Goal: Task Accomplishment & Management: Manage account settings

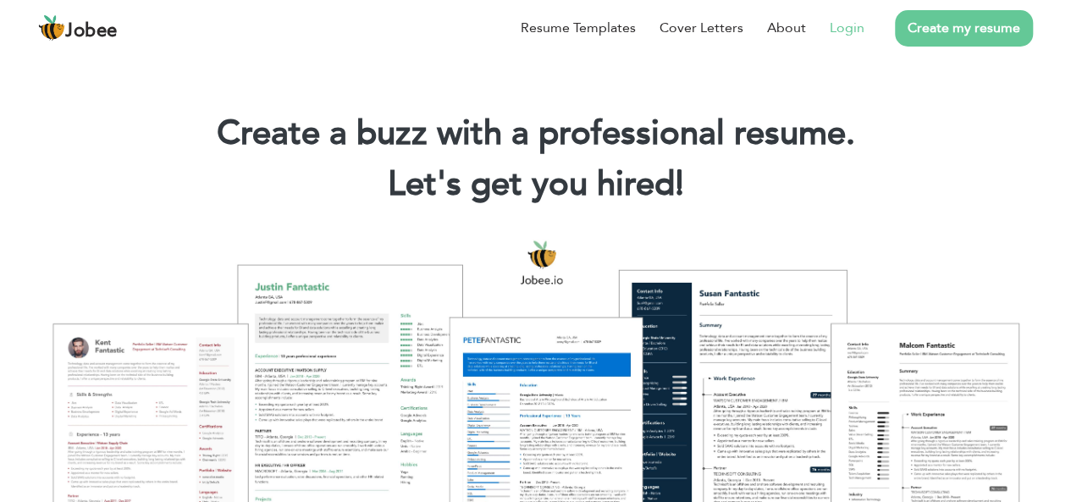
click at [853, 30] on link "Login" at bounding box center [847, 28] width 35 height 20
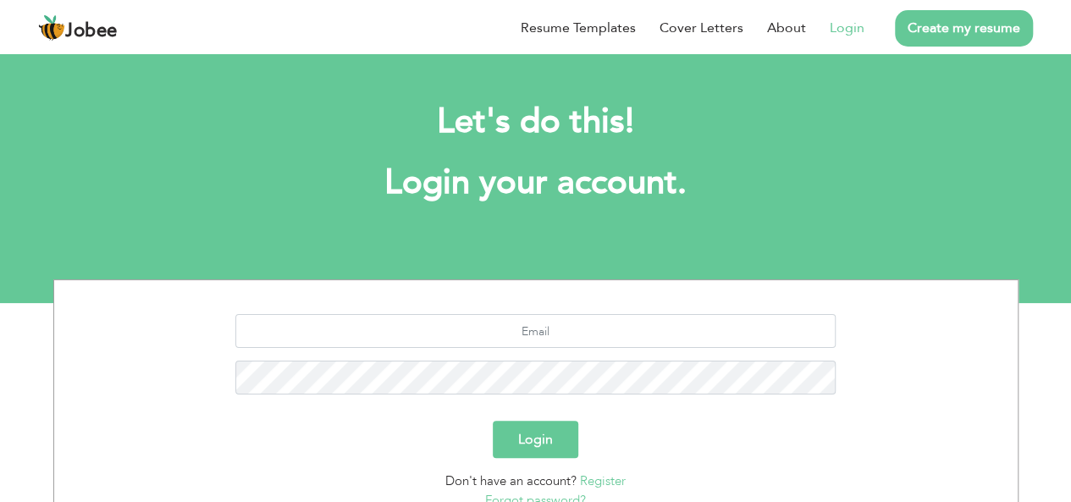
scroll to position [80, 0]
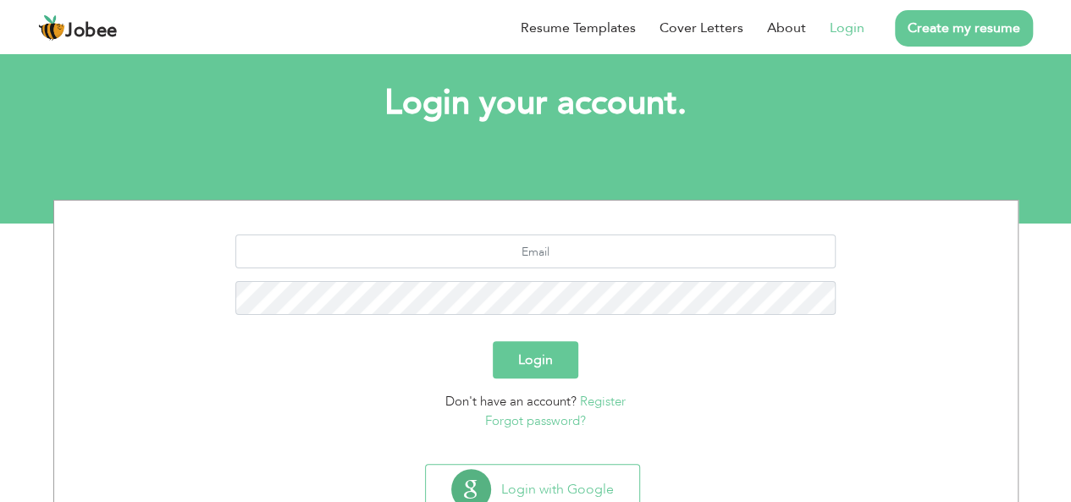
click at [592, 399] on link "Register" at bounding box center [603, 401] width 46 height 17
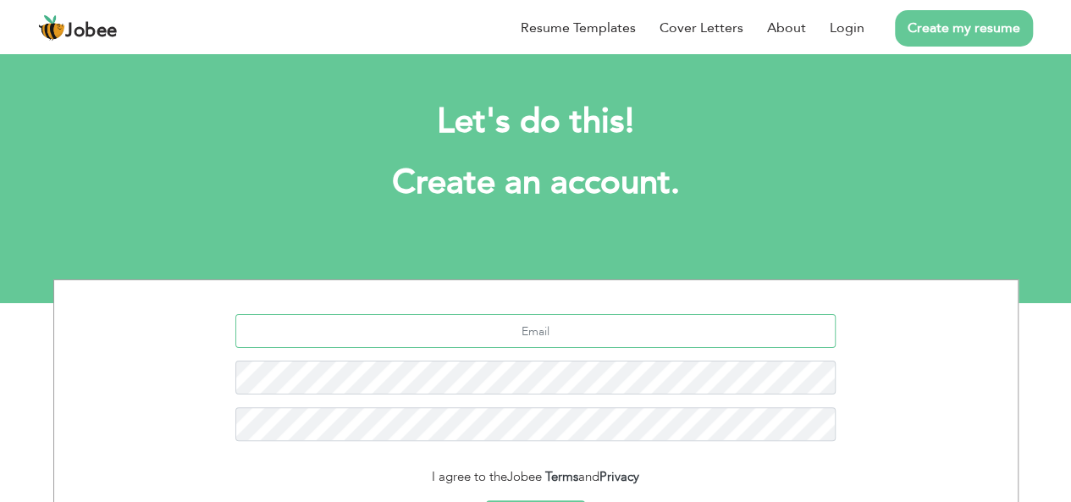
click at [551, 333] on input "text" at bounding box center [535, 331] width 601 height 34
type input "mianramzan.official@gmail.com"
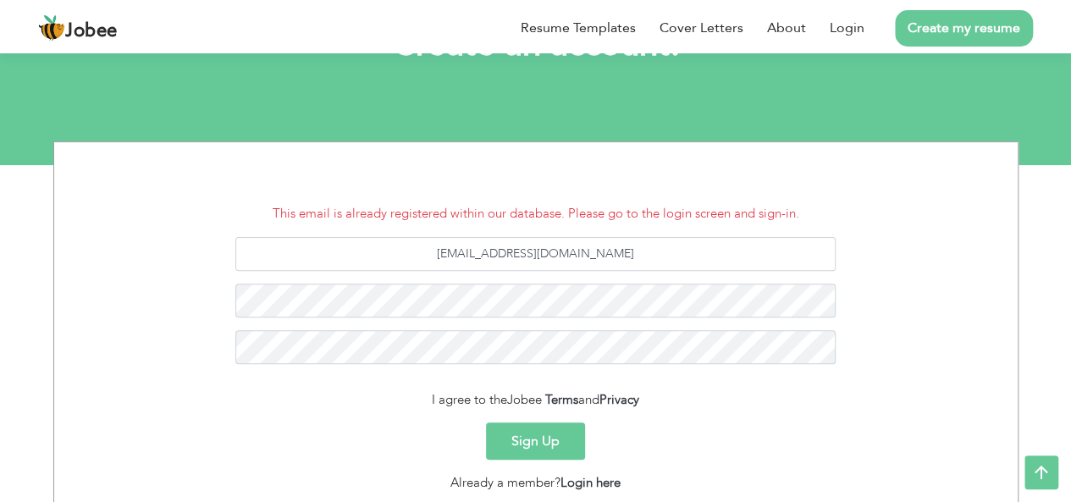
scroll to position [139, 0]
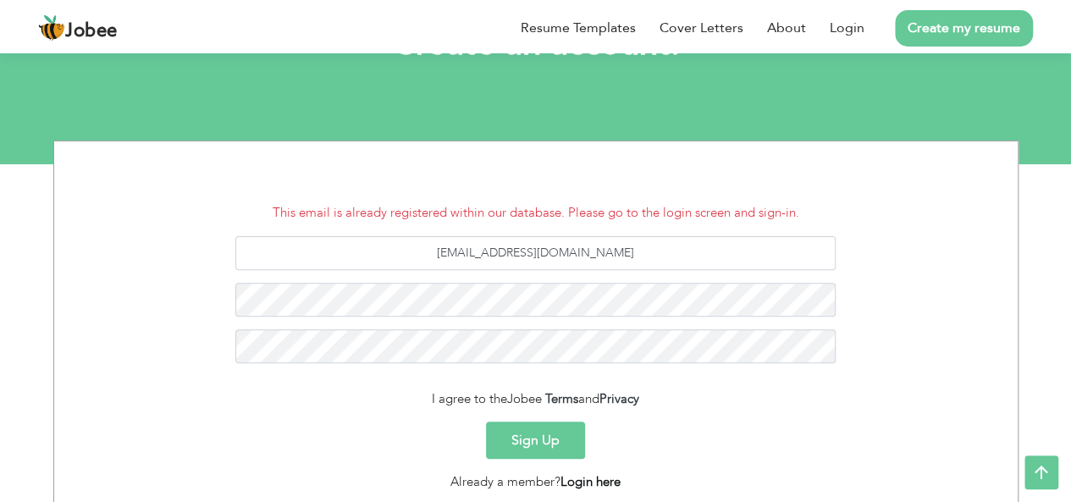
click at [586, 484] on link "Login here" at bounding box center [591, 481] width 60 height 17
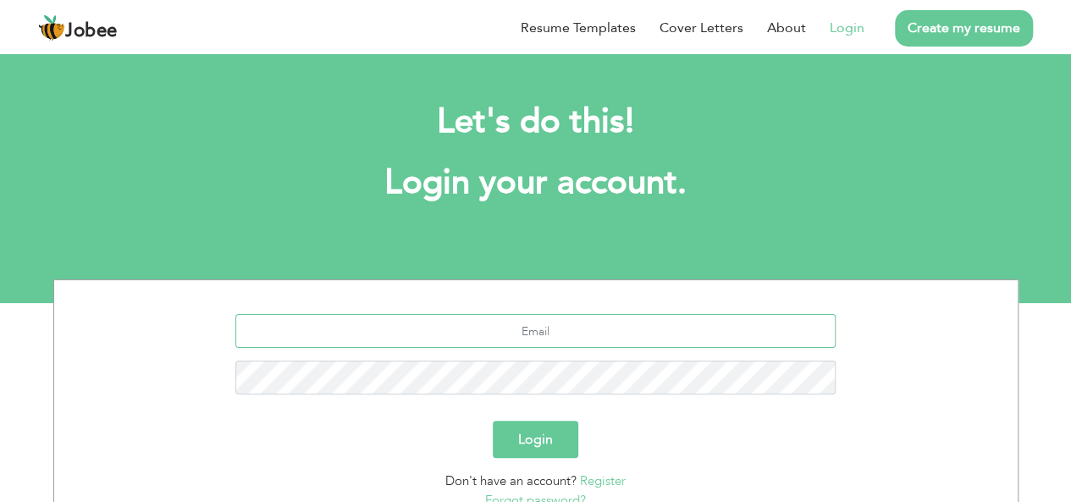
click at [517, 342] on input "text" at bounding box center [535, 331] width 601 height 34
type input "[EMAIL_ADDRESS][DOMAIN_NAME]"
click at [493, 421] on button "Login" at bounding box center [536, 439] width 86 height 37
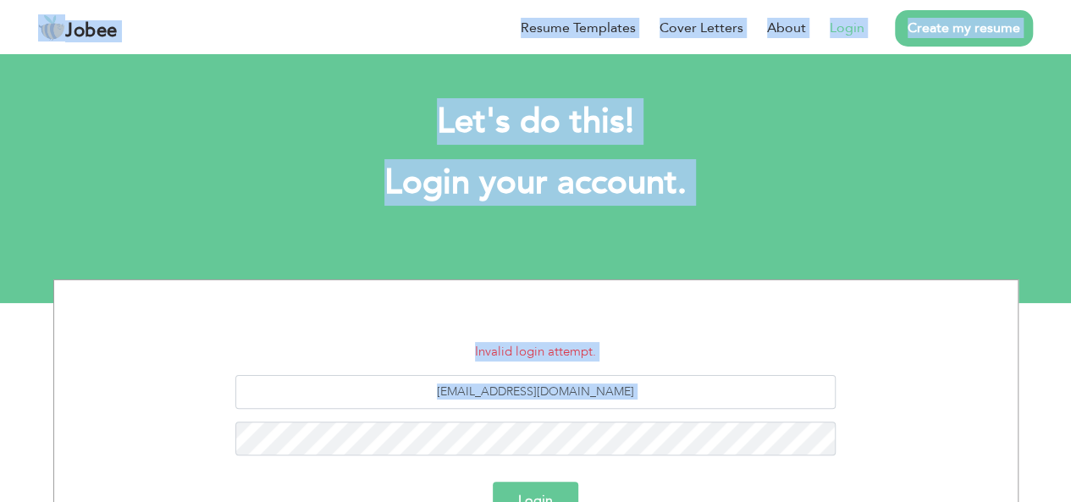
click at [516, 411] on div "[EMAIL_ADDRESS][DOMAIN_NAME]" at bounding box center [536, 421] width 938 height 93
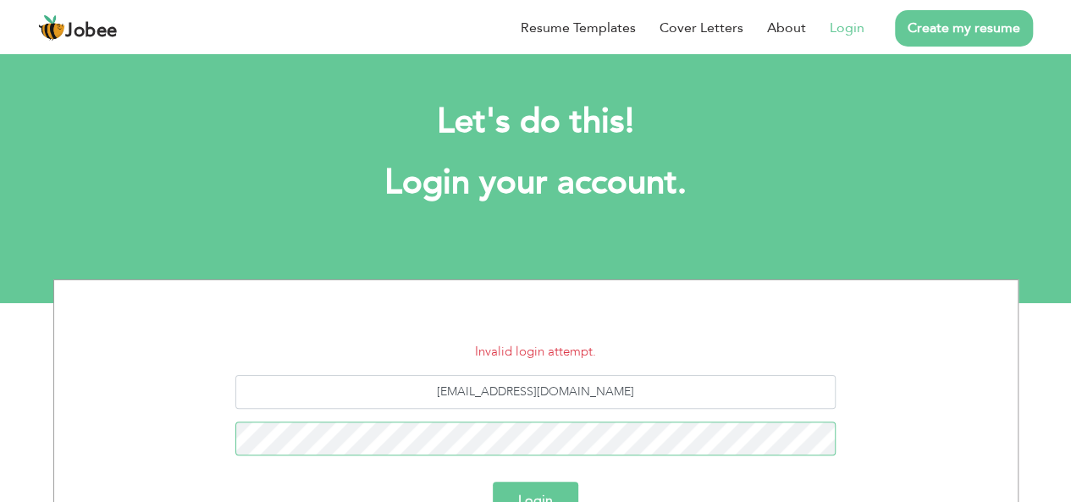
click at [493, 482] on button "Login" at bounding box center [536, 500] width 86 height 37
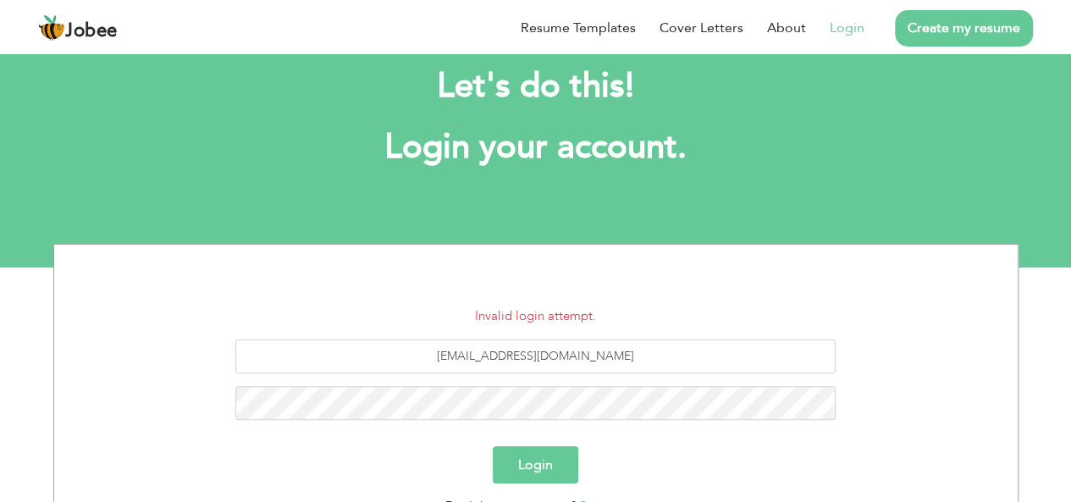
scroll to position [78, 0]
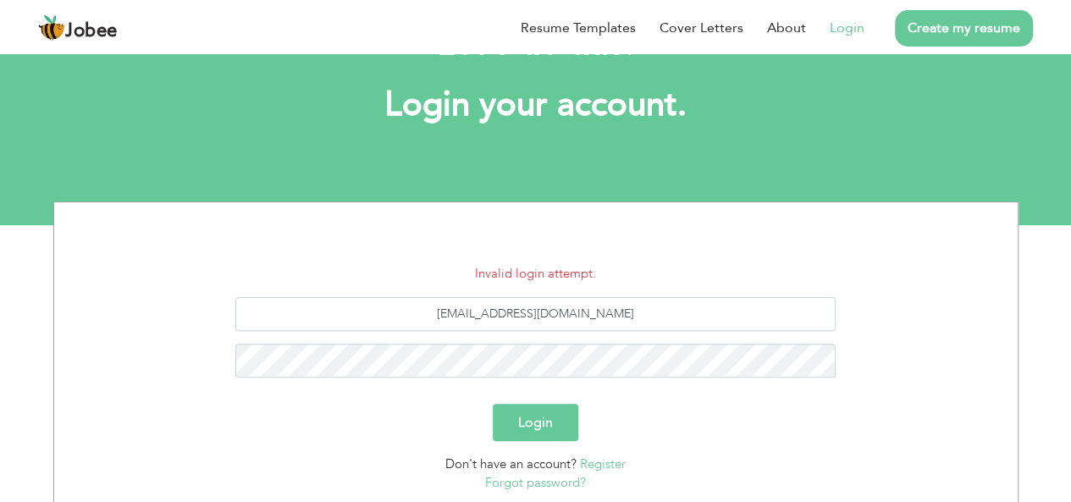
click at [529, 488] on link "Forgot password?" at bounding box center [535, 482] width 101 height 17
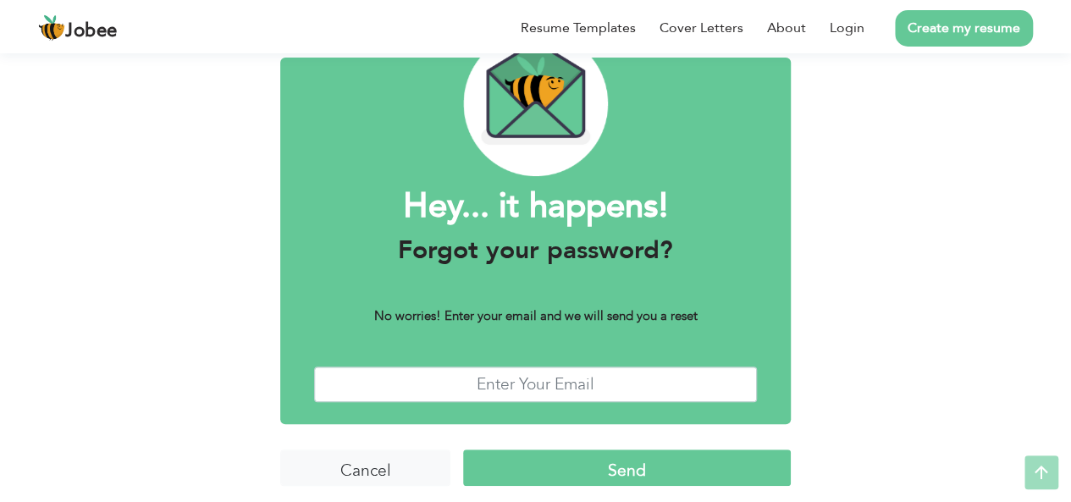
scroll to position [88, 0]
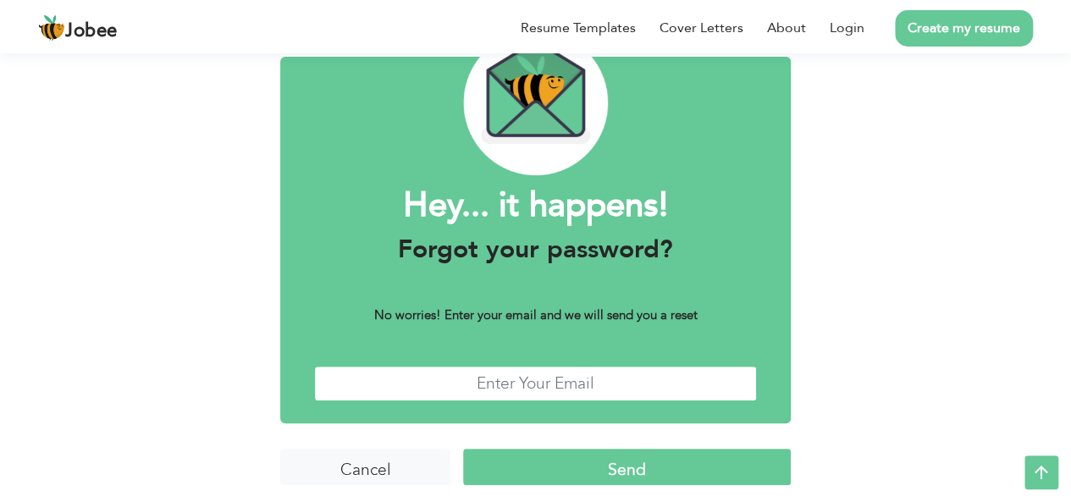
click at [508, 385] on input "text" at bounding box center [535, 384] width 443 height 36
type input "mianramzan.official@gmail.com"
click at [533, 450] on input "Send" at bounding box center [627, 467] width 328 height 36
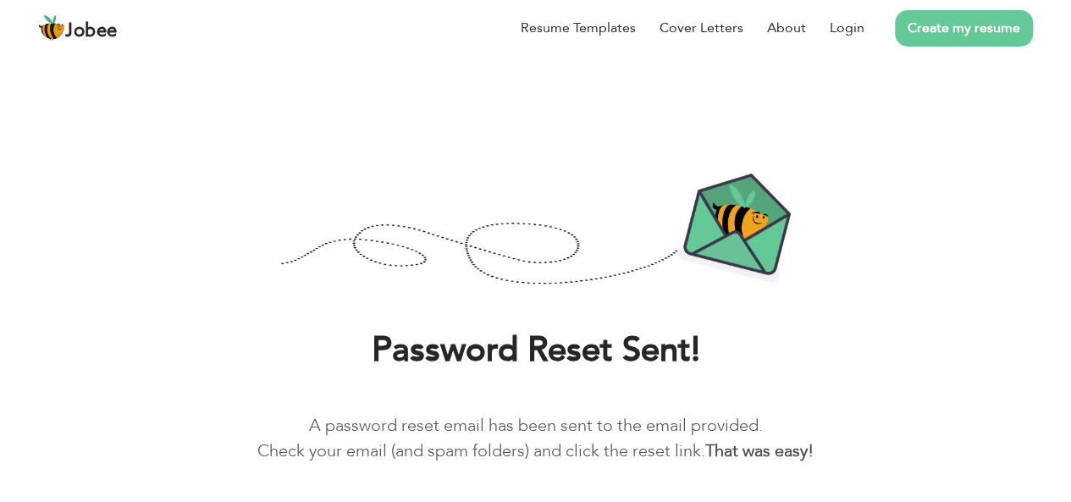
click at [490, 429] on p "A password reset email has been sent to the email provided. Check your email (a…" at bounding box center [535, 438] width 1021 height 51
click at [578, 329] on h1 "Password Reset Sent!" at bounding box center [535, 351] width 1021 height 44
click at [852, 40] on li "Login" at bounding box center [835, 28] width 58 height 44
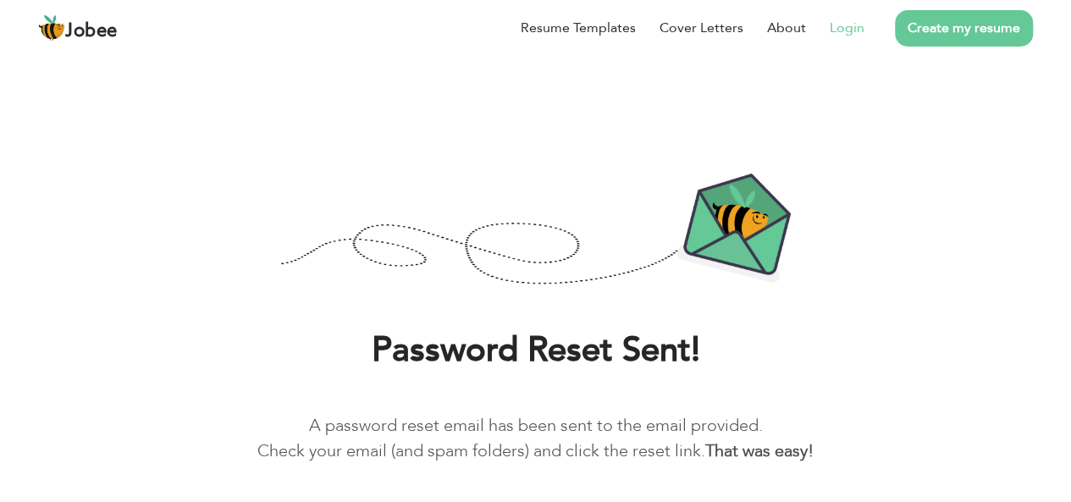
click at [849, 30] on link "Login" at bounding box center [847, 28] width 35 height 20
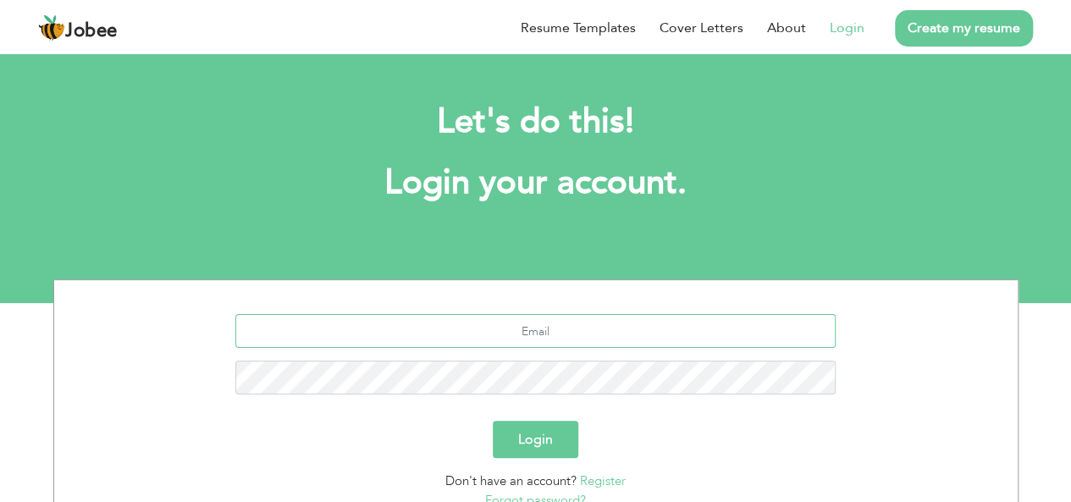
click at [501, 336] on input "text" at bounding box center [535, 331] width 601 height 34
type input "mianramzan.official@gmail.com"
click at [493, 421] on button "Login" at bounding box center [536, 439] width 86 height 37
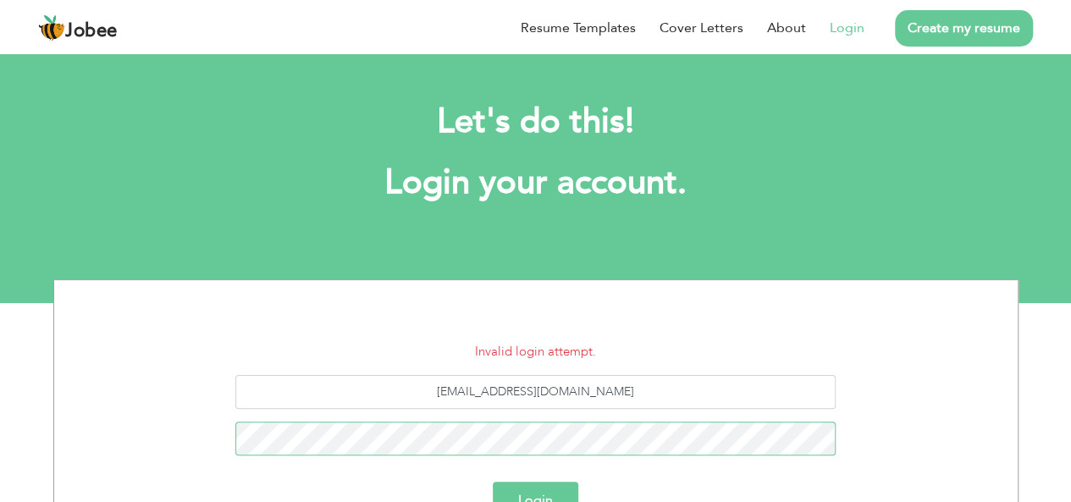
click at [493, 482] on button "Login" at bounding box center [536, 500] width 86 height 37
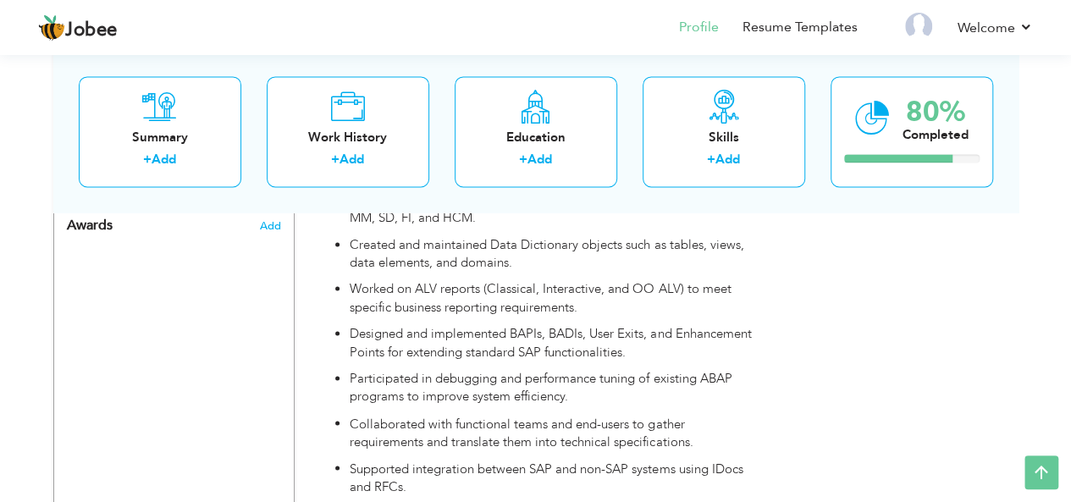
scroll to position [1155, 0]
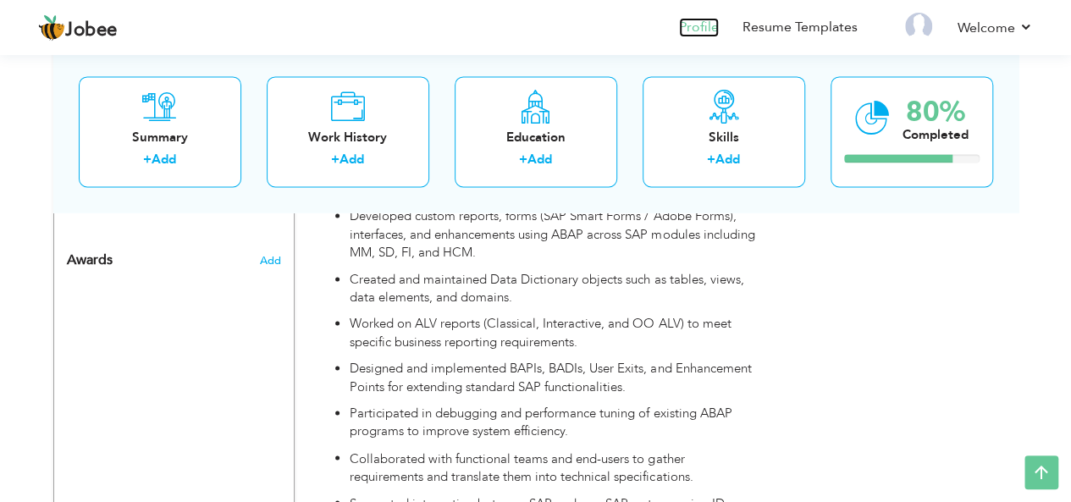
click at [691, 25] on link "Profile" at bounding box center [699, 27] width 40 height 19
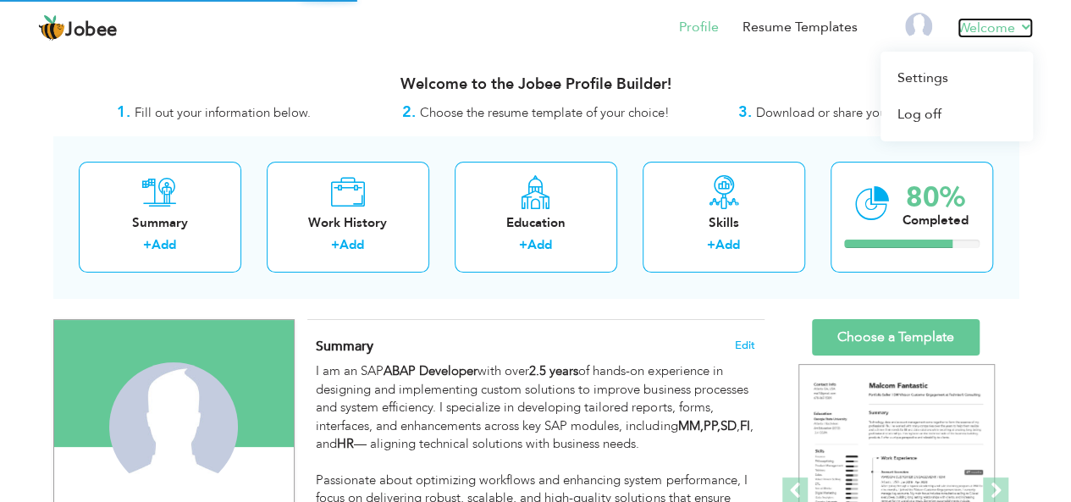
click at [1006, 27] on link "Welcome" at bounding box center [995, 28] width 75 height 20
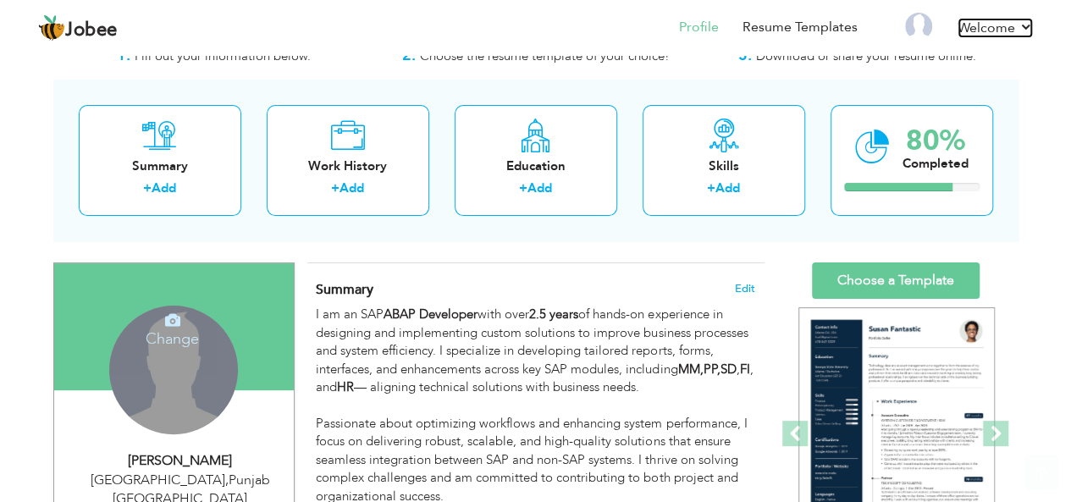
scroll to position [8, 0]
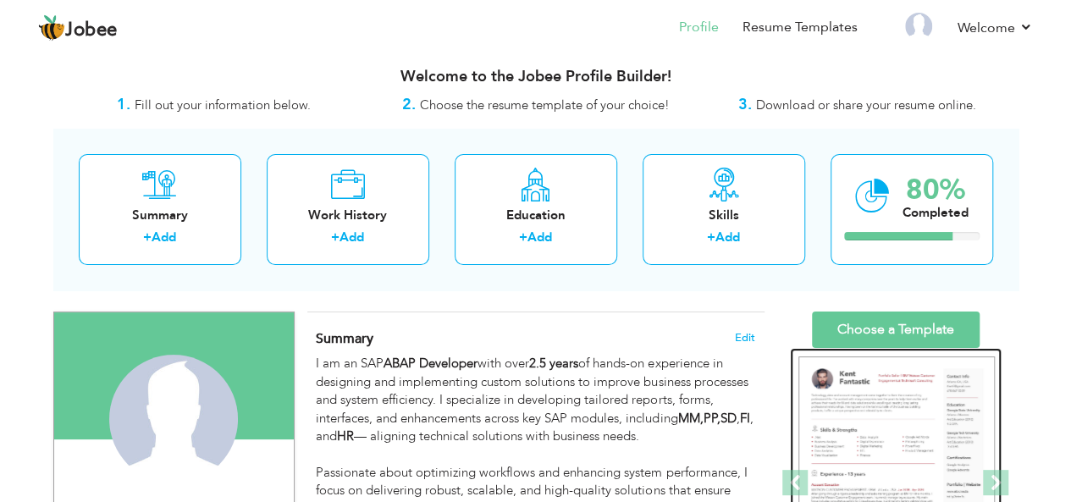
click at [881, 435] on img at bounding box center [897, 484] width 196 height 254
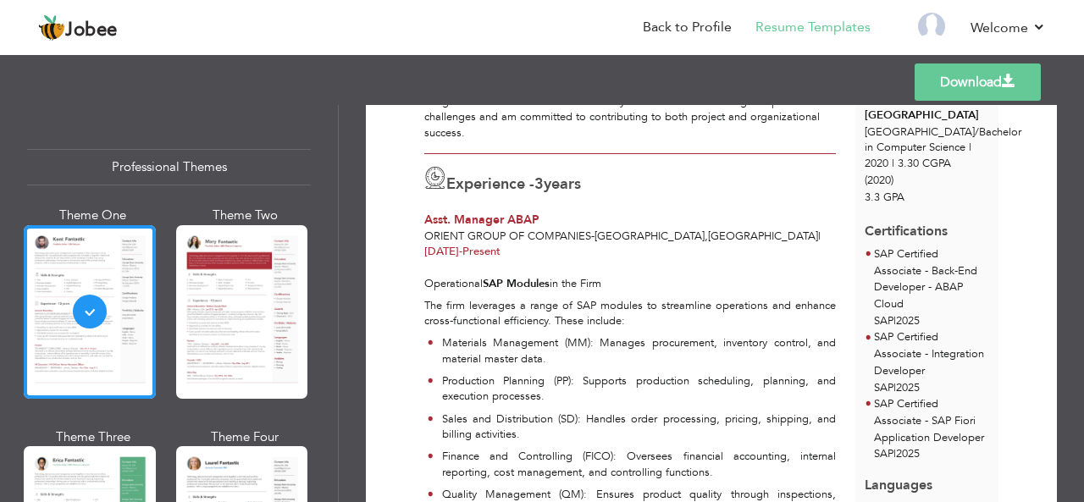
scroll to position [259, 0]
click at [909, 285] on div "SAP Certified Associate - Back-End Developer - ABAP Cloud SAP | 2025" at bounding box center [931, 288] width 115 height 84
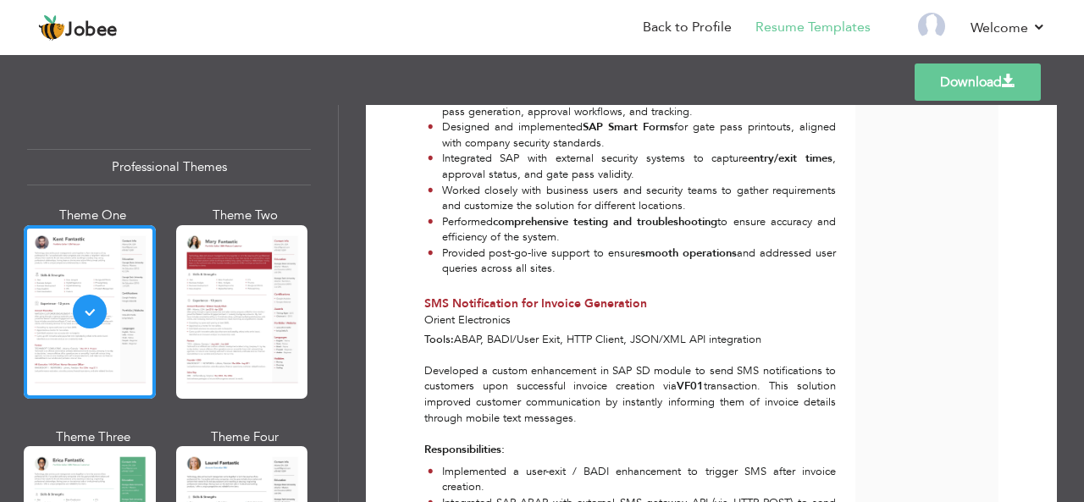
scroll to position [2918, 0]
